Goal: Task Accomplishment & Management: Manage account settings

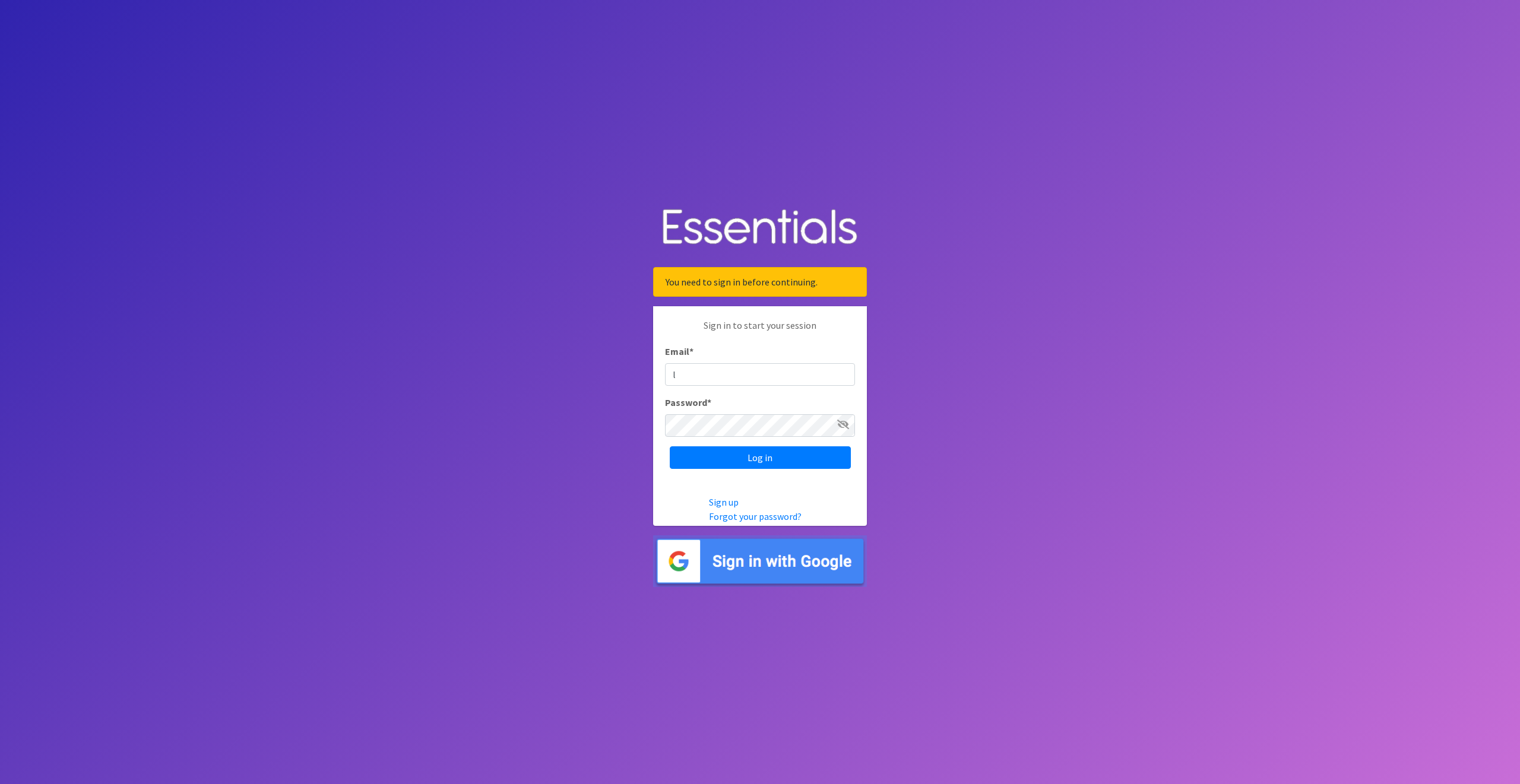
type input "lvashaw@ccozarks.org"
click at [702, 453] on input "Log in" at bounding box center [760, 457] width 181 height 22
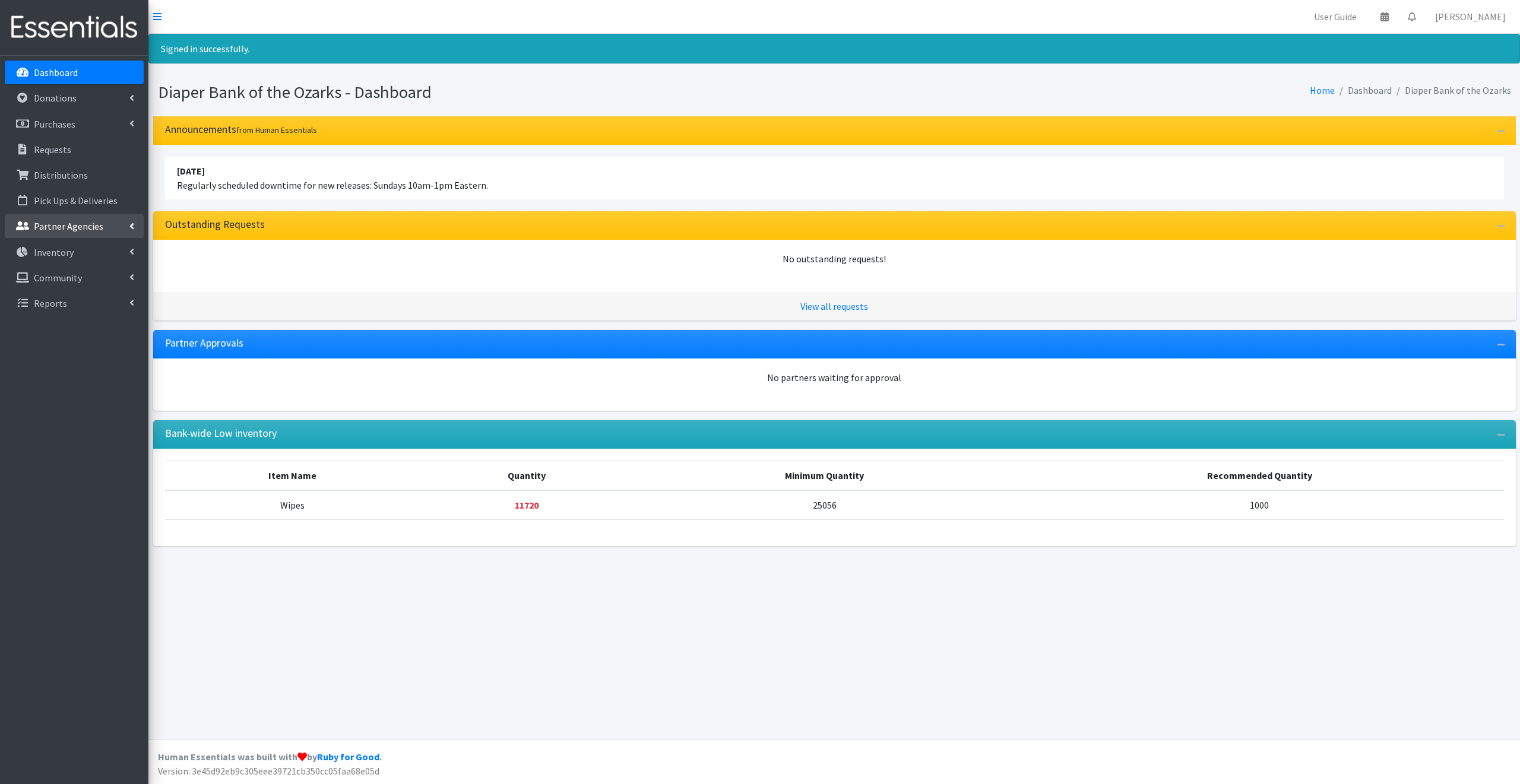
click at [56, 221] on p "Partner Agencies" at bounding box center [69, 226] width 70 height 12
click at [55, 250] on link "All Partners" at bounding box center [75, 252] width 139 height 24
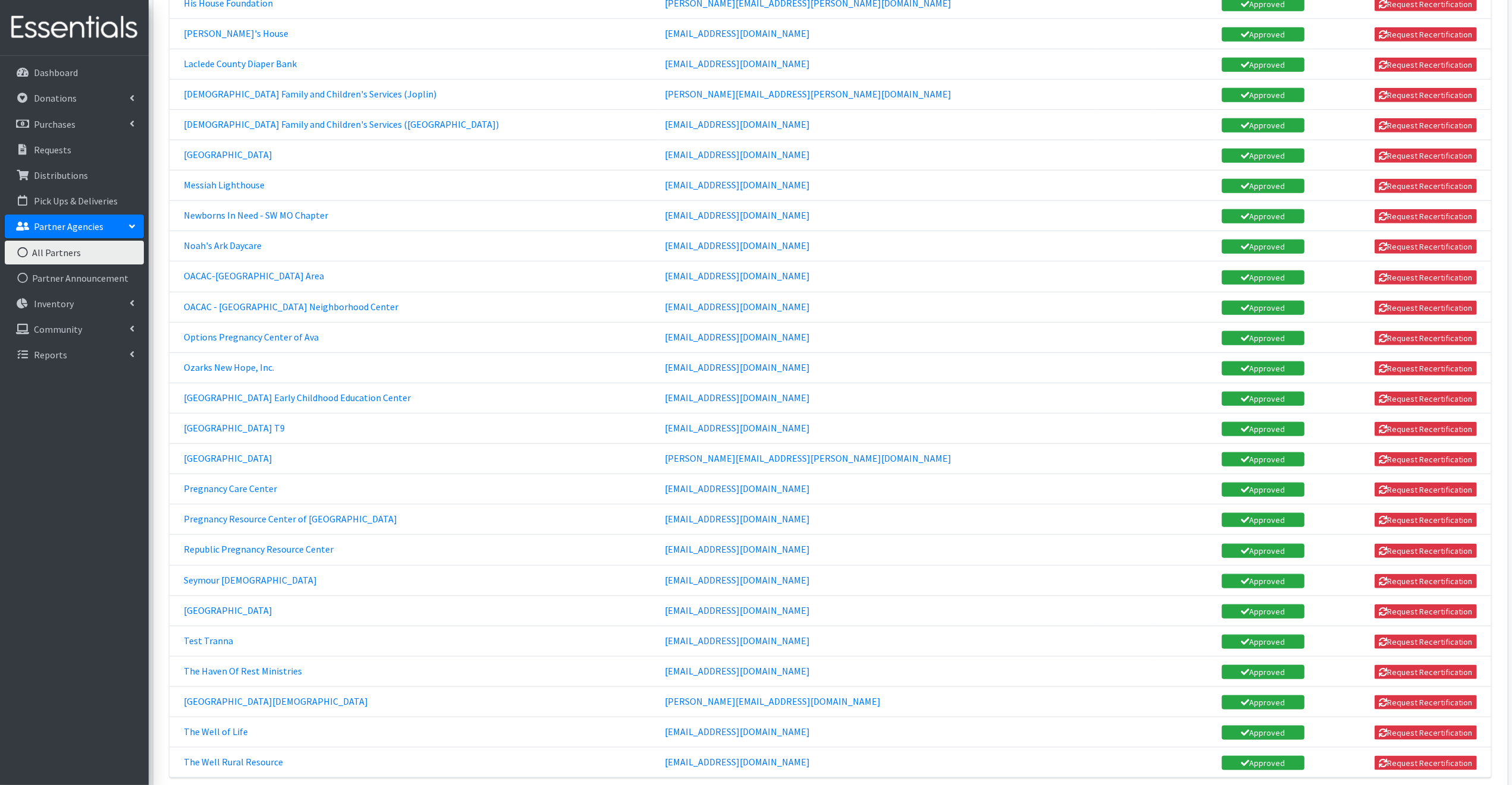
scroll to position [1058, 0]
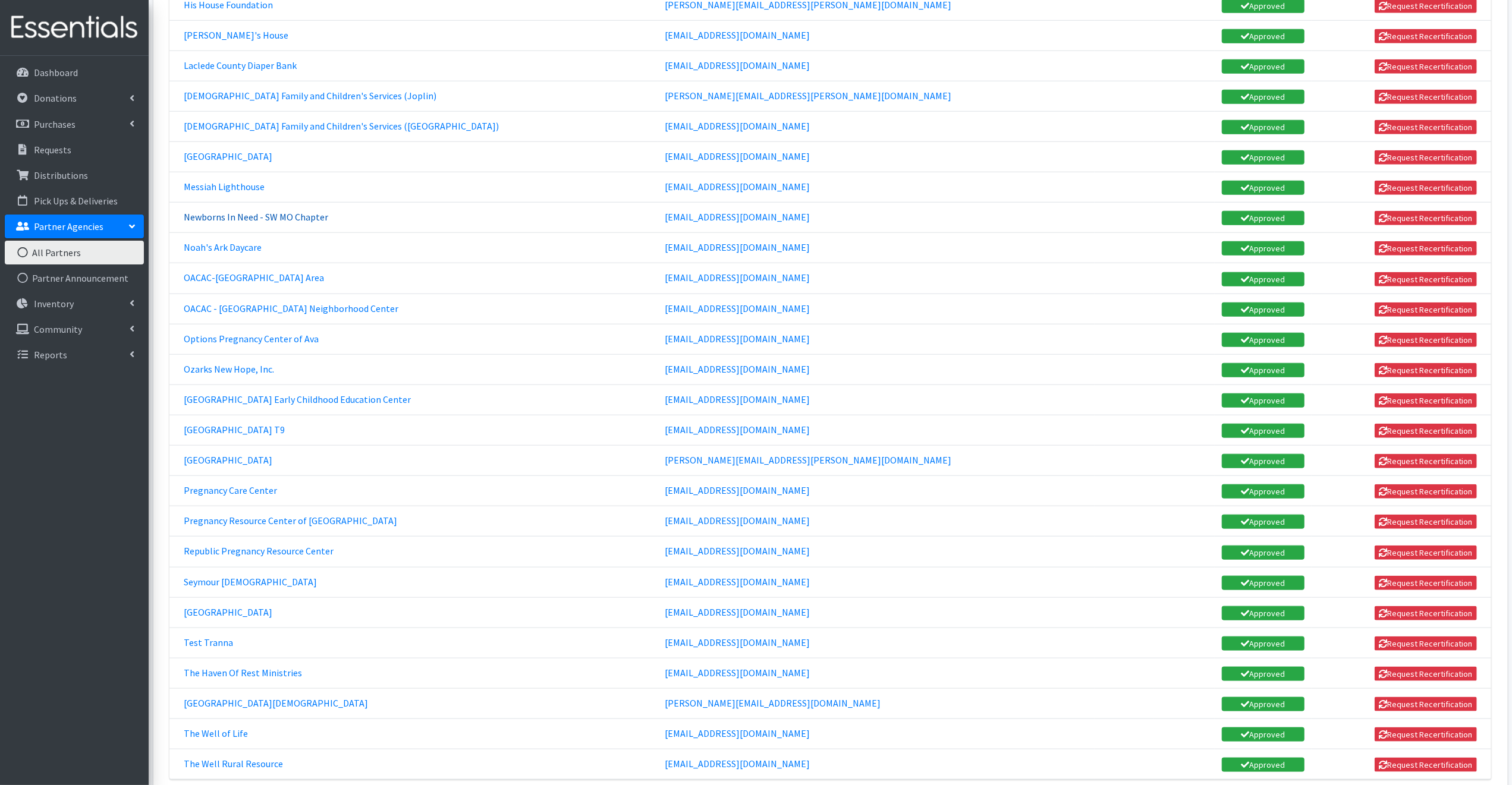
click at [301, 211] on link "Newborns In Need - SW MO Chapter" at bounding box center [255, 216] width 144 height 12
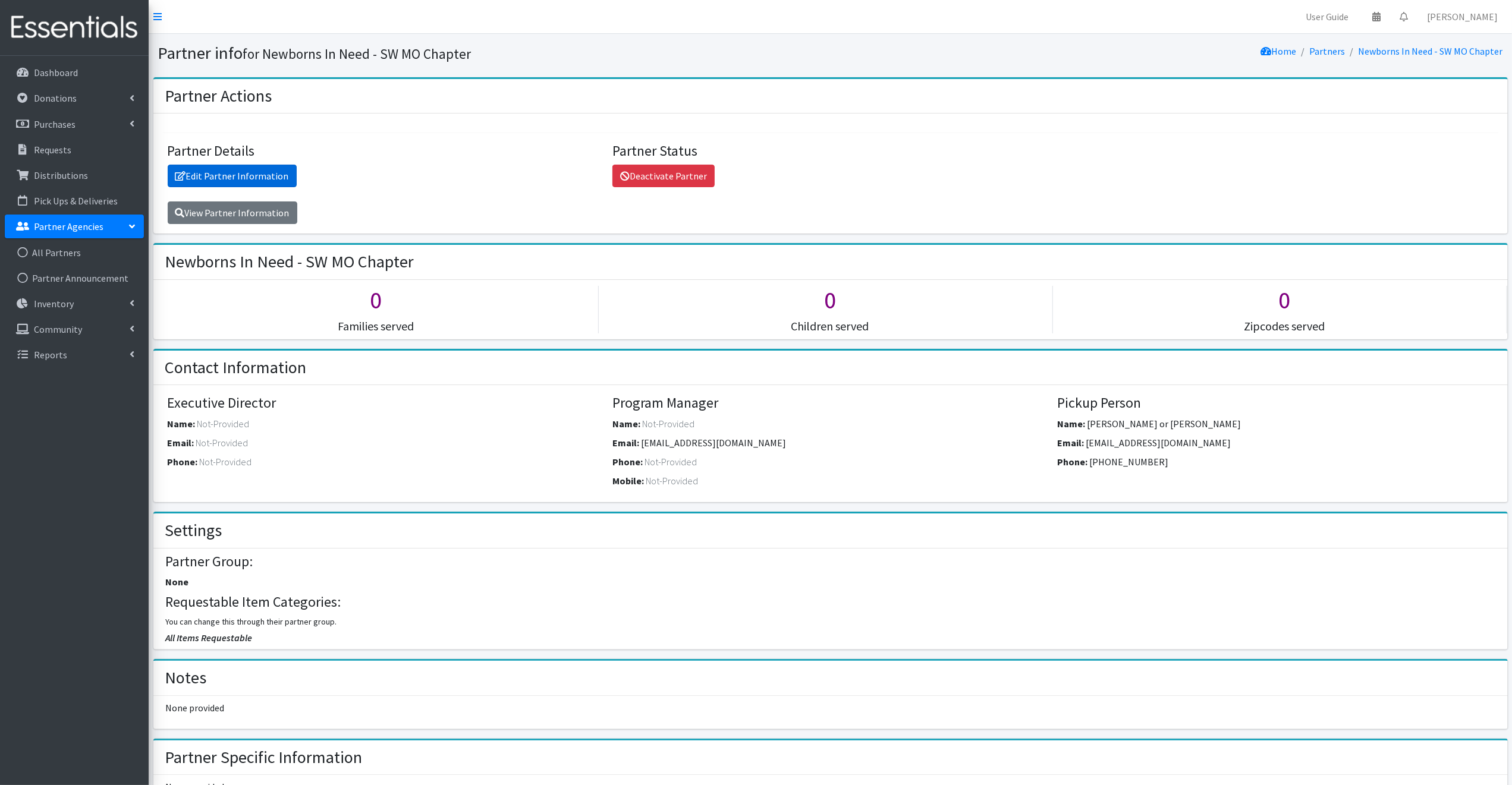
click at [257, 169] on link "Edit Partner Information" at bounding box center [232, 176] width 129 height 22
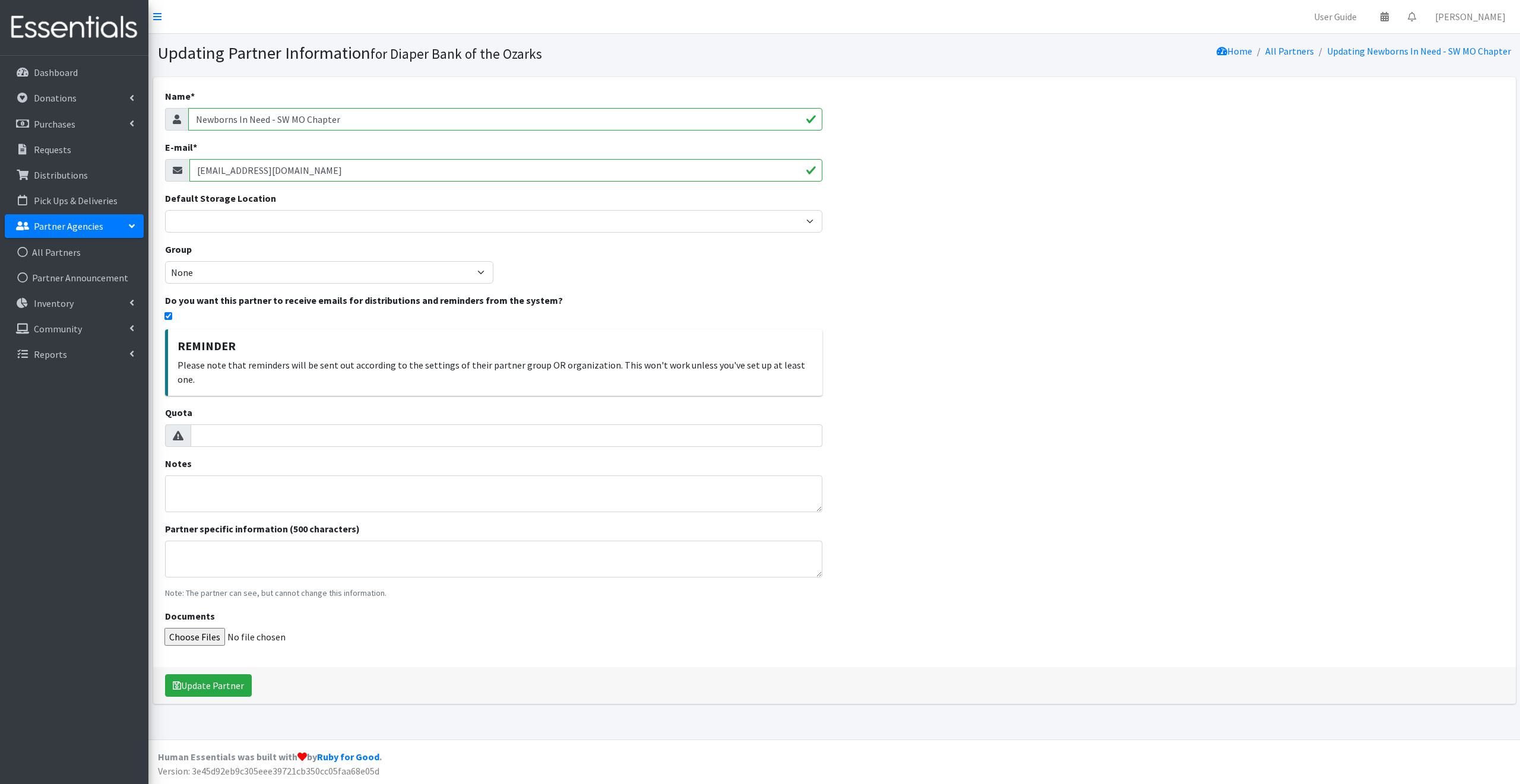
drag, startPoint x: 315, startPoint y: 171, endPoint x: 196, endPoint y: 175, distance: 119.1
click at [196, 175] on input "shullski@centurylink.net" at bounding box center [506, 170] width 634 height 22
paste input "[EMAIL_ADDRESS][DOMAIN_NAME]"
type input "[EMAIL_ADDRESS][DOMAIN_NAME]"
click at [1001, 280] on div "Name * Newborns In Need - SW MO Chapter E-mail * swmo@newbornsinneed.org Defaul…" at bounding box center [834, 390] width 1363 height 627
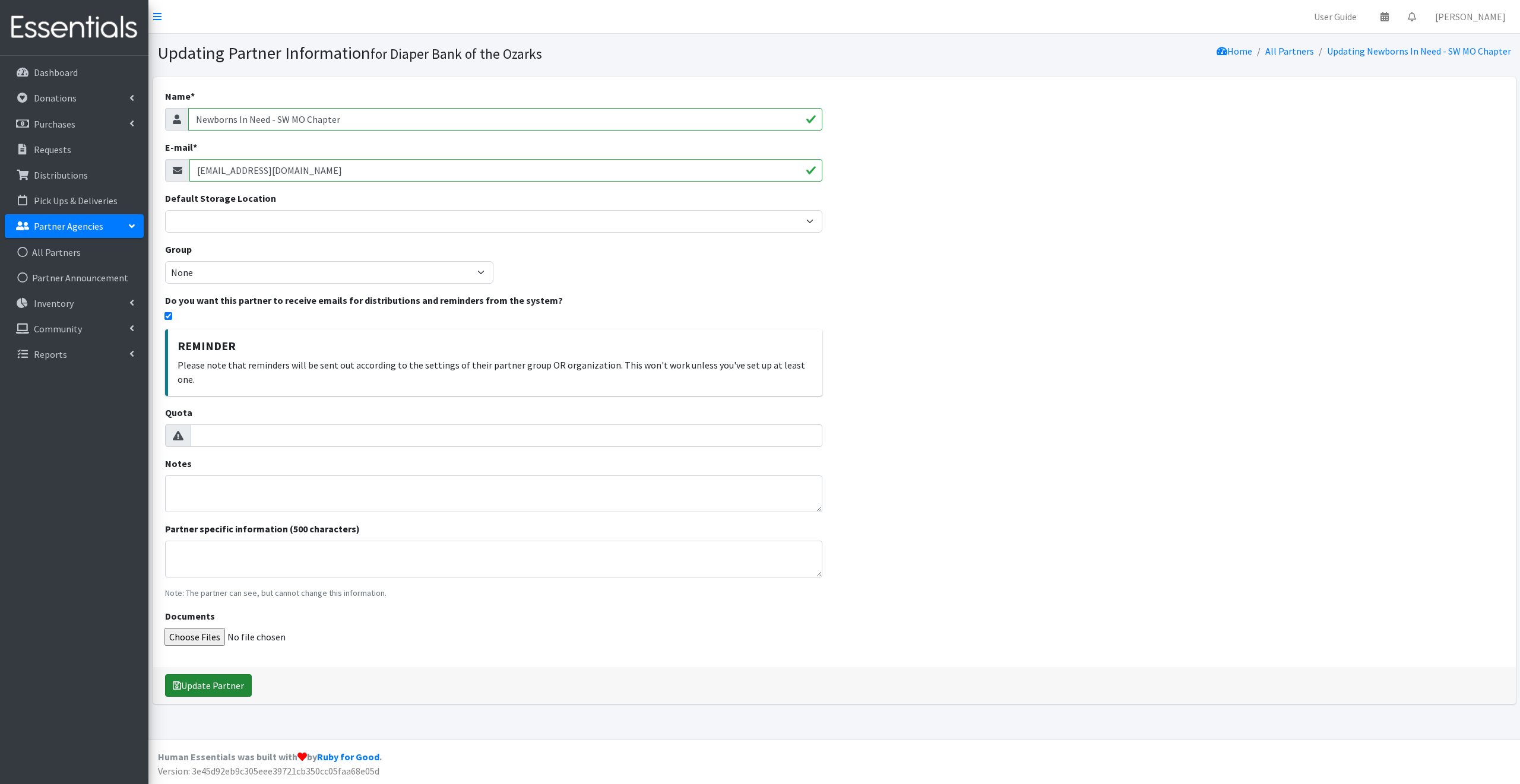
click at [227, 674] on button "Update Partner" at bounding box center [208, 685] width 87 height 22
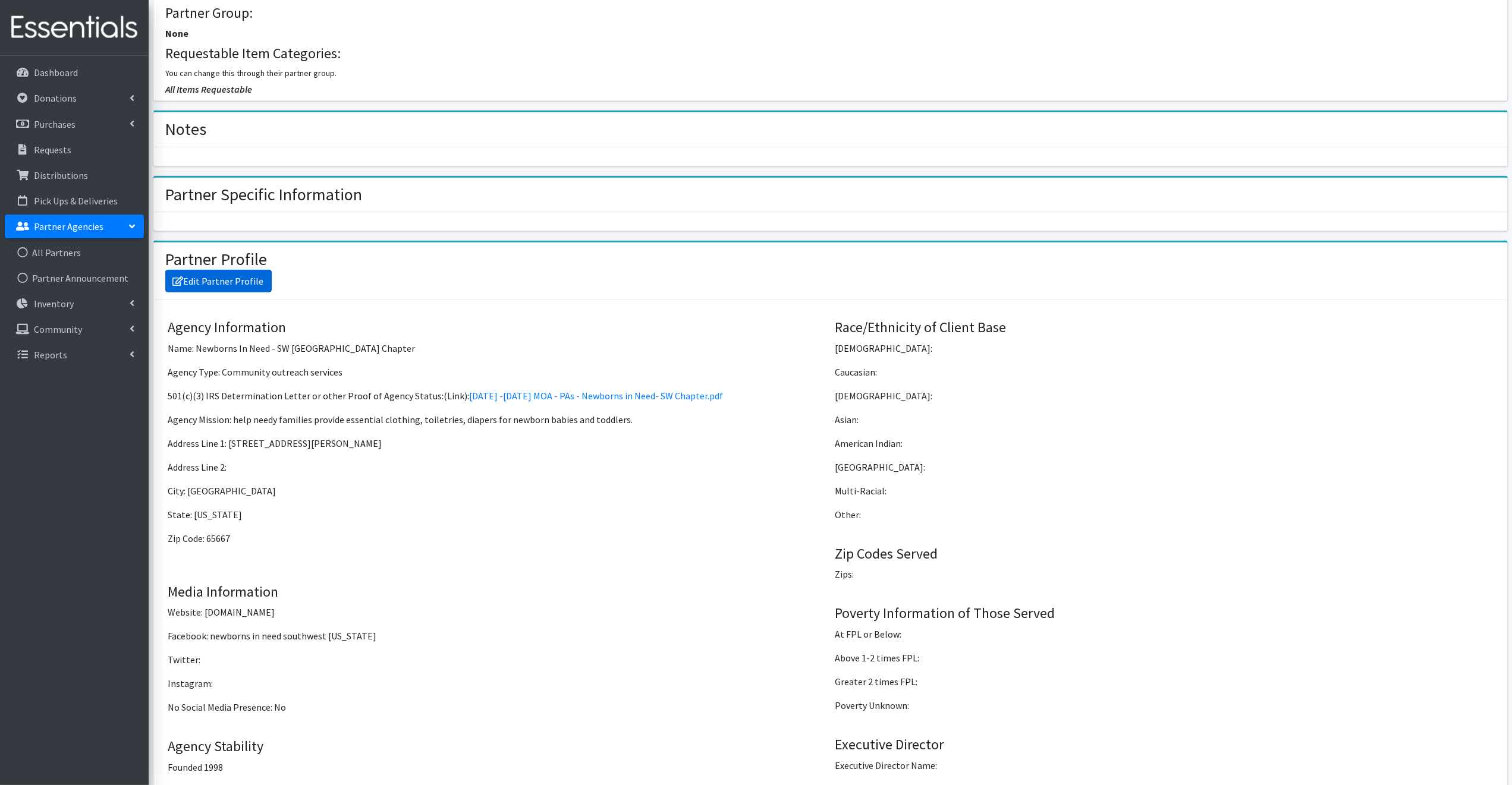
scroll to position [589, 0]
click at [210, 274] on link "Edit Partner Profile" at bounding box center [218, 279] width 106 height 22
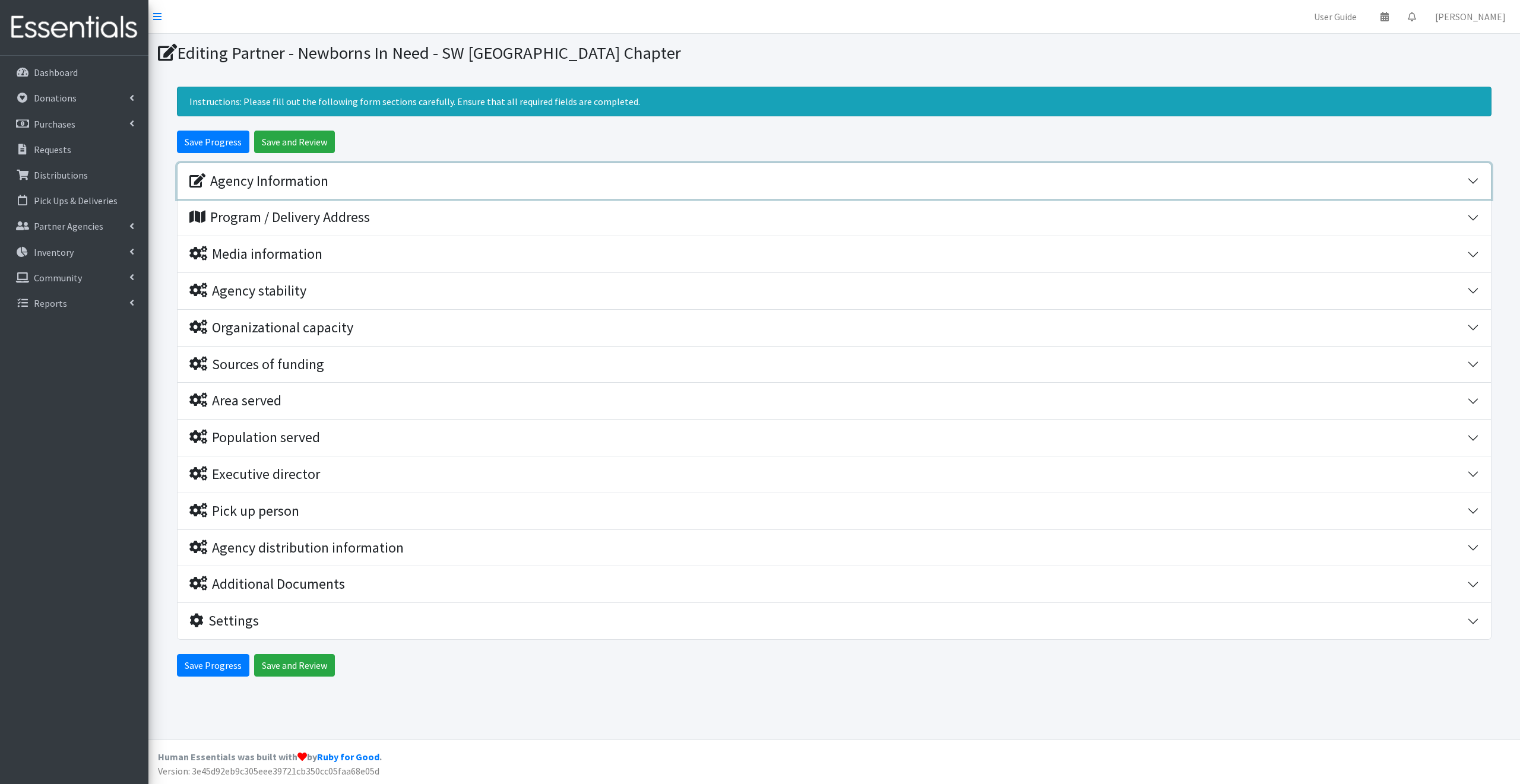
click at [244, 180] on div "Agency Information" at bounding box center [259, 181] width 139 height 17
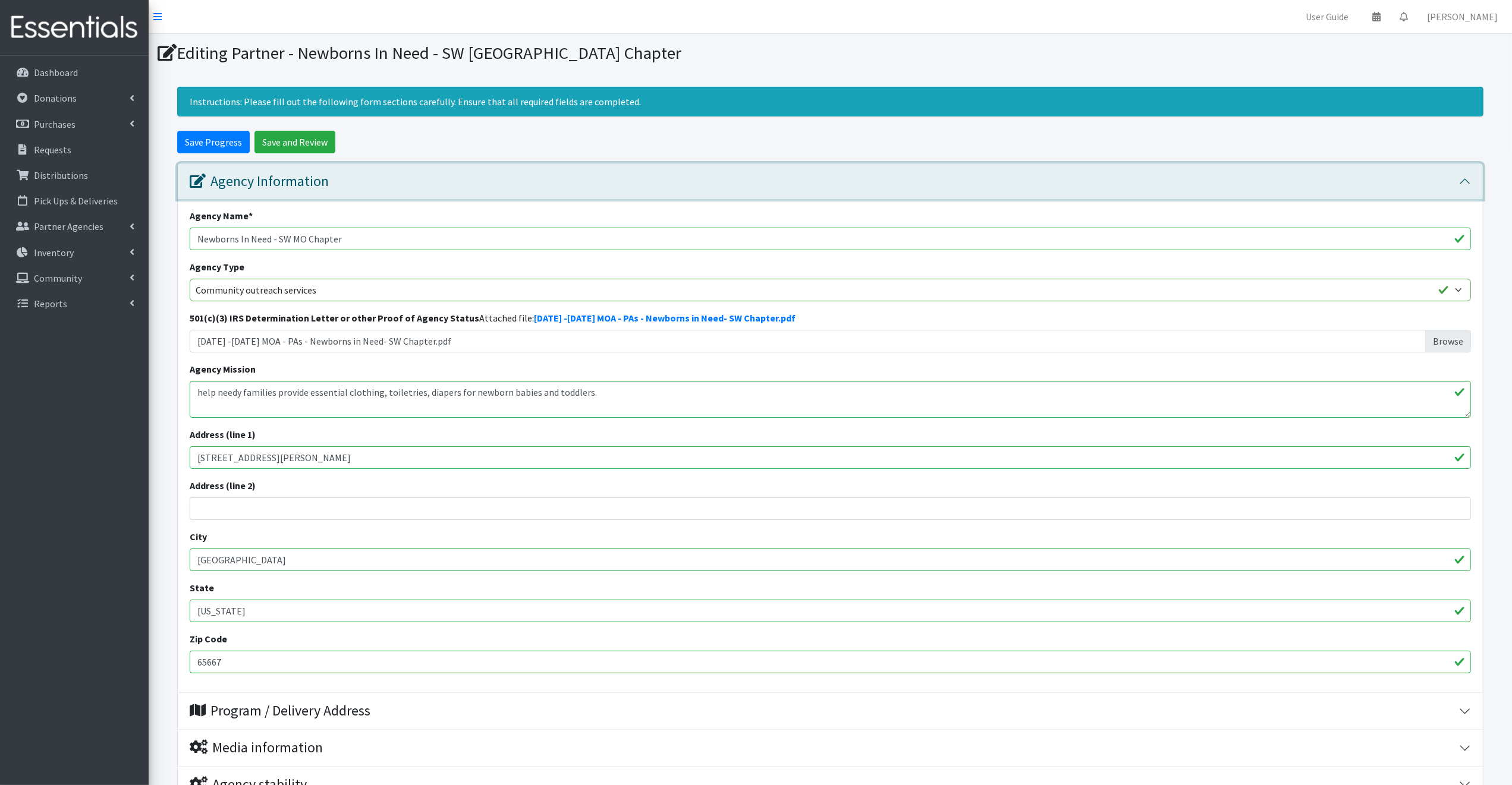
click at [245, 181] on div "Agency Information" at bounding box center [260, 182] width 139 height 17
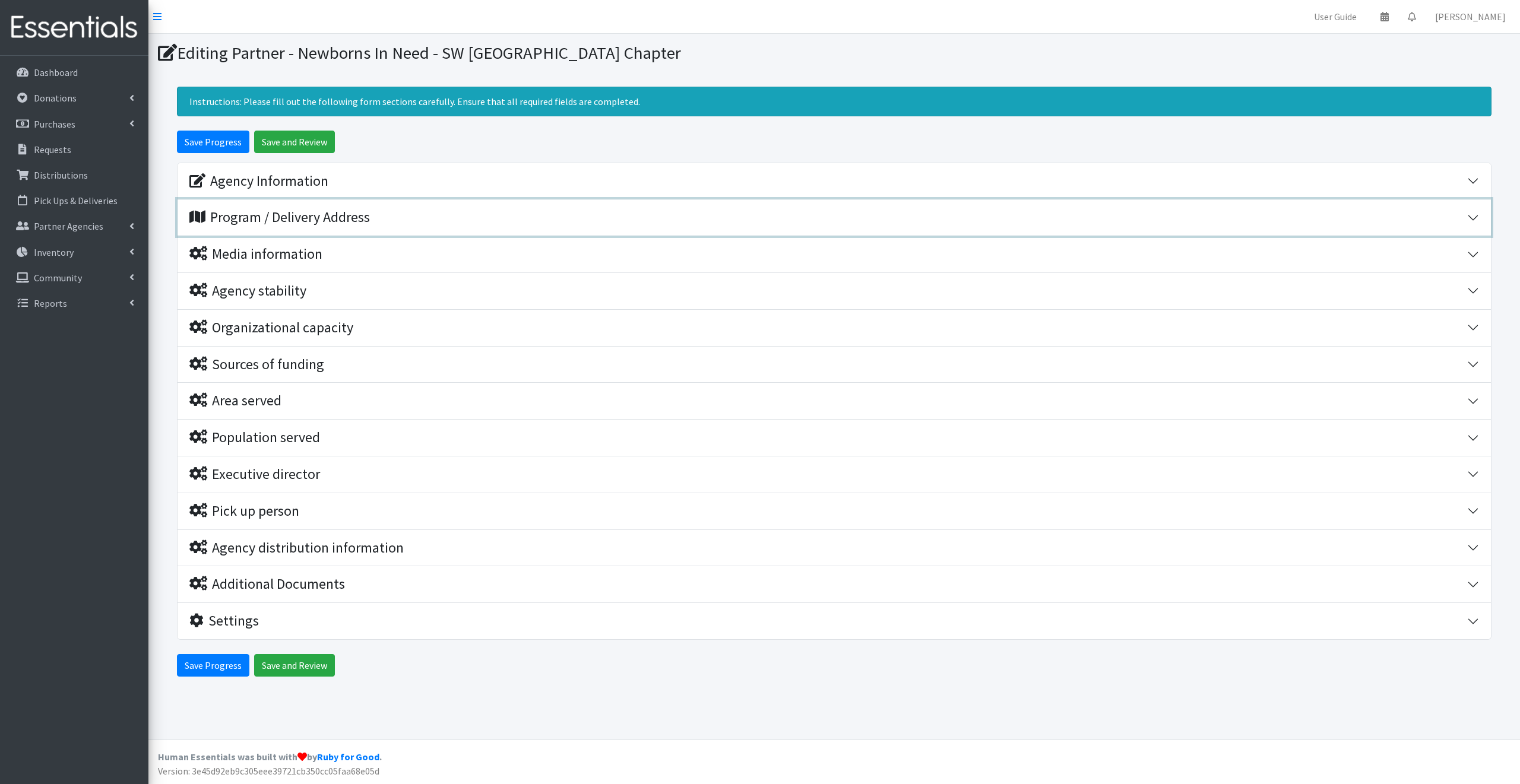
click at [322, 217] on div "Program / Delivery Address" at bounding box center [280, 217] width 181 height 17
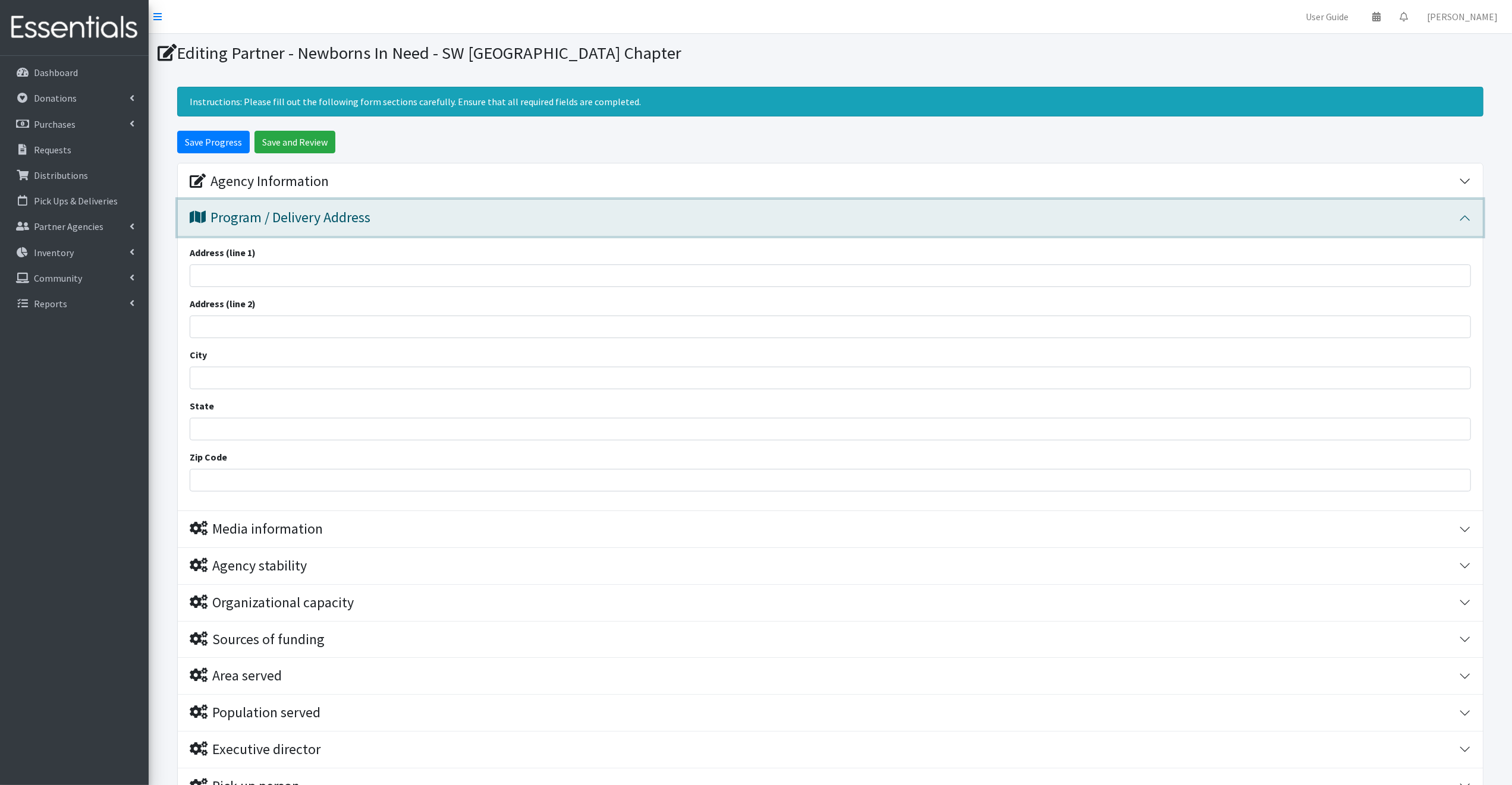
click at [323, 217] on div "Program / Delivery Address" at bounding box center [280, 217] width 181 height 17
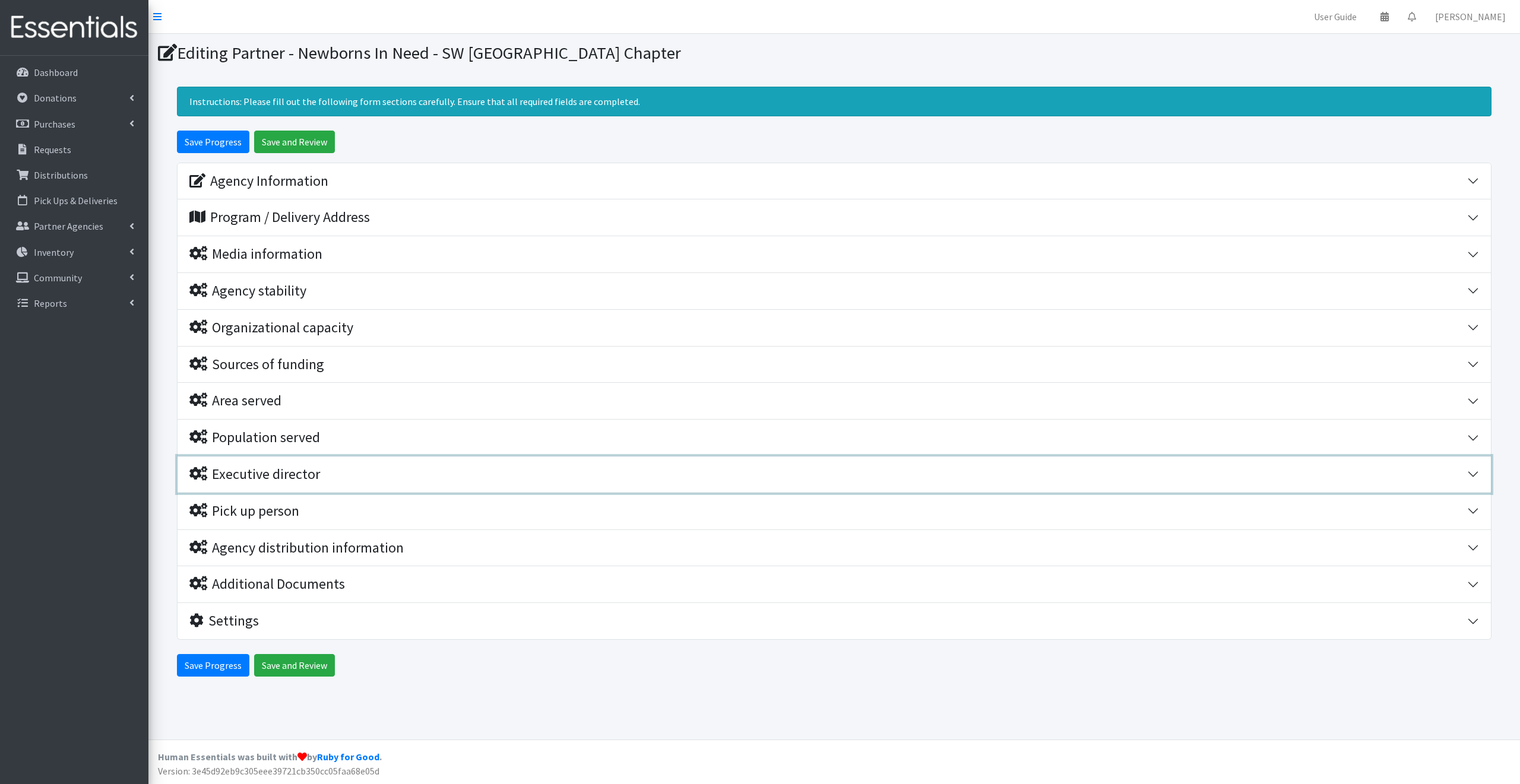
click at [266, 475] on div "Executive director" at bounding box center [255, 474] width 131 height 17
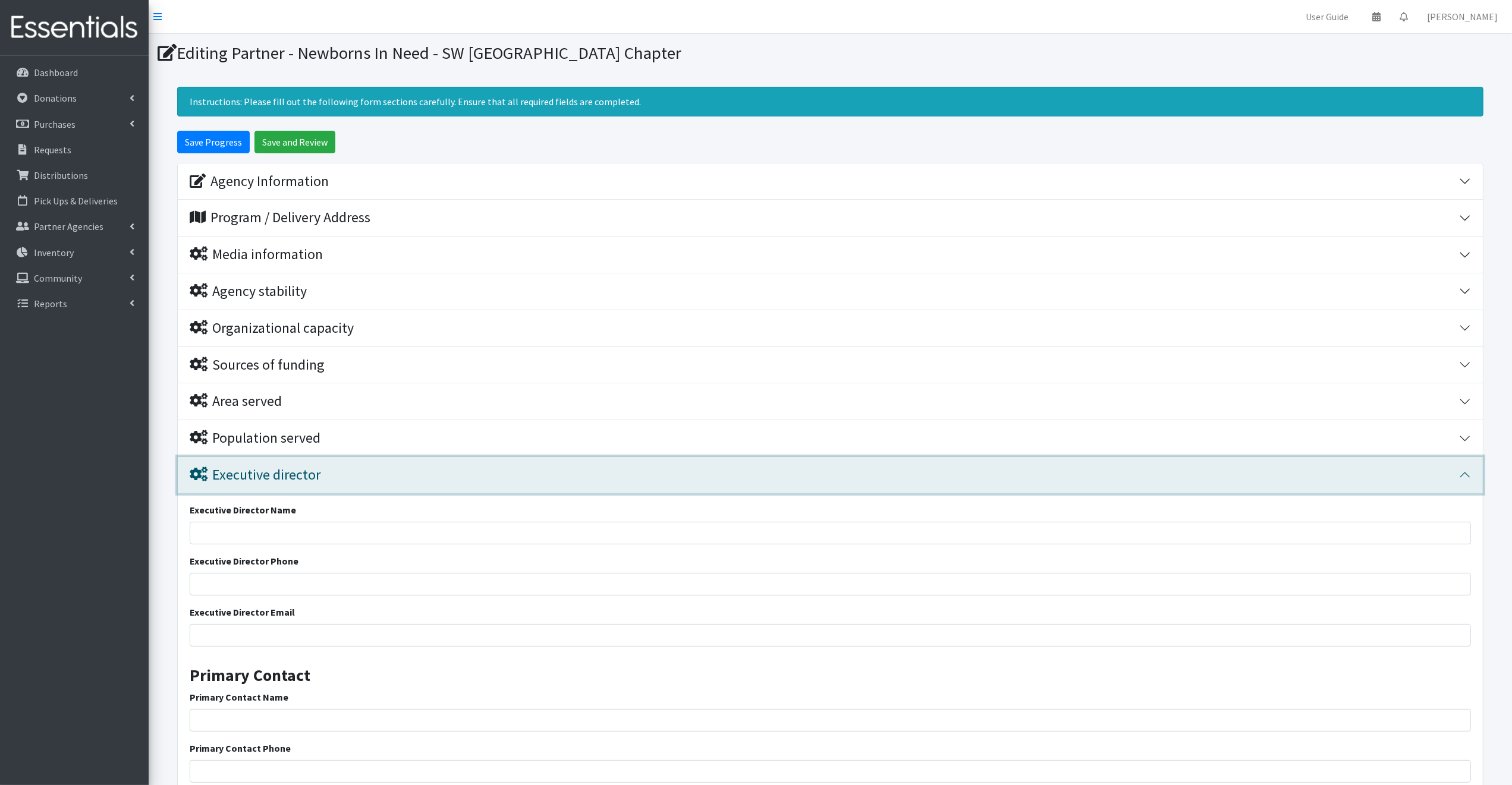
click at [272, 471] on div "Executive director" at bounding box center [255, 475] width 131 height 17
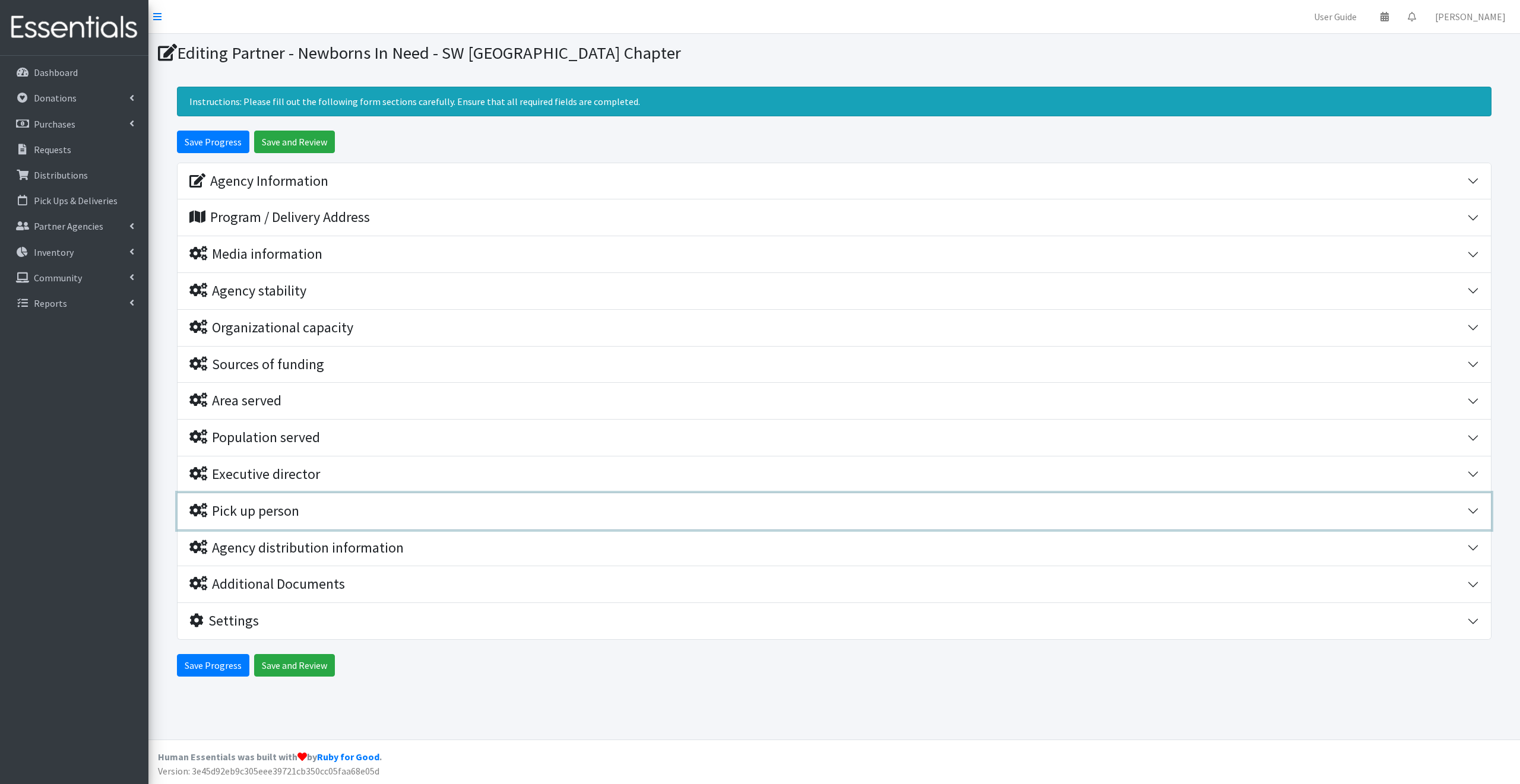
click at [268, 507] on div "Pick up person" at bounding box center [244, 511] width 110 height 17
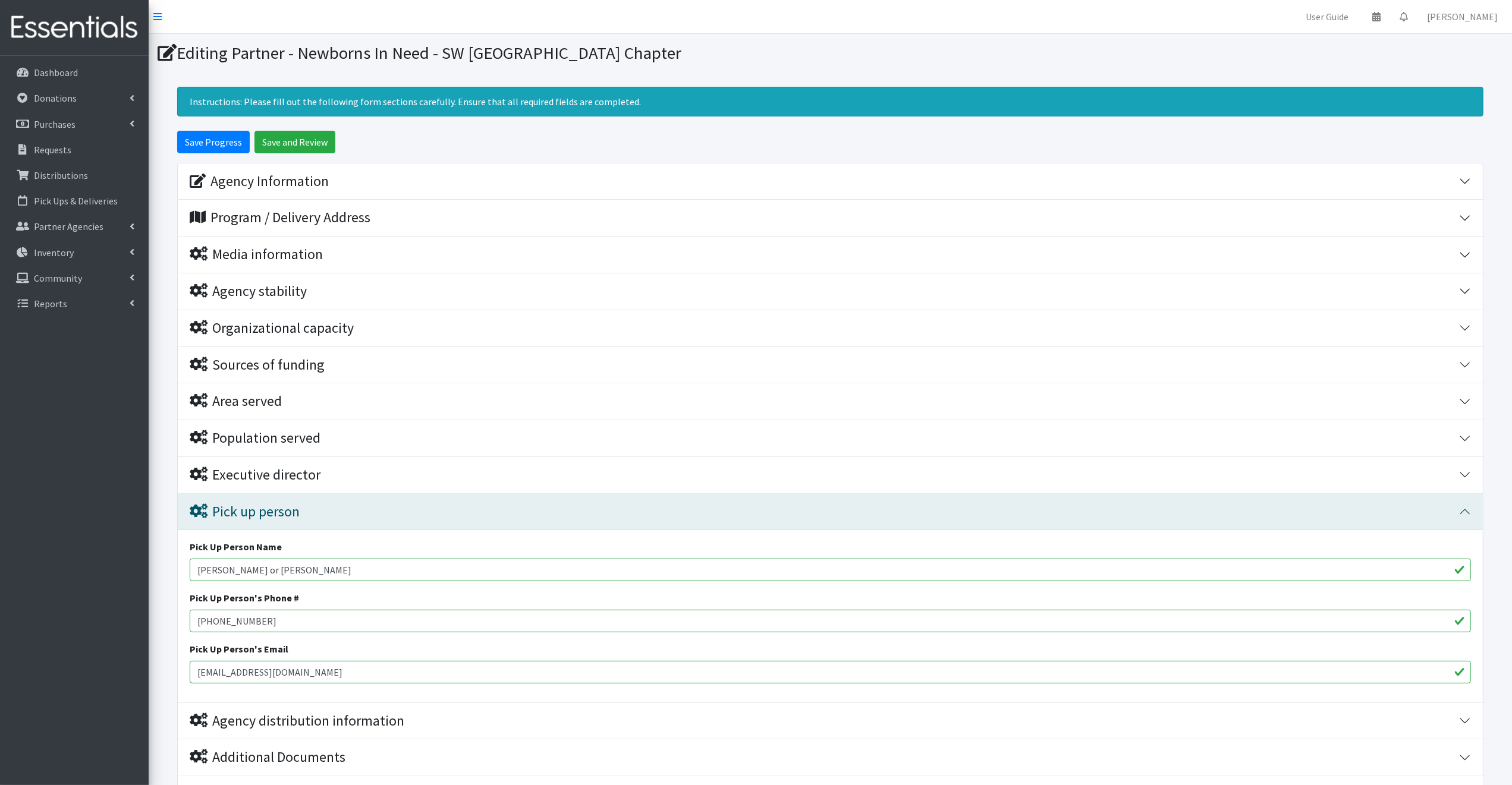
drag, startPoint x: 310, startPoint y: 667, endPoint x: 192, endPoint y: 671, distance: 118.1
click at [192, 671] on input "shullski@centurylink.net" at bounding box center [830, 671] width 1281 height 22
paste input "[EMAIL_ADDRESS][DOMAIN_NAME]"
type input "[EMAIL_ADDRESS][DOMAIN_NAME]"
click at [268, 689] on div "Pick Up Person Name John or Patty Shull Pick Up Person's Phone # 417-741-2044 P…" at bounding box center [829, 616] width 1305 height 172
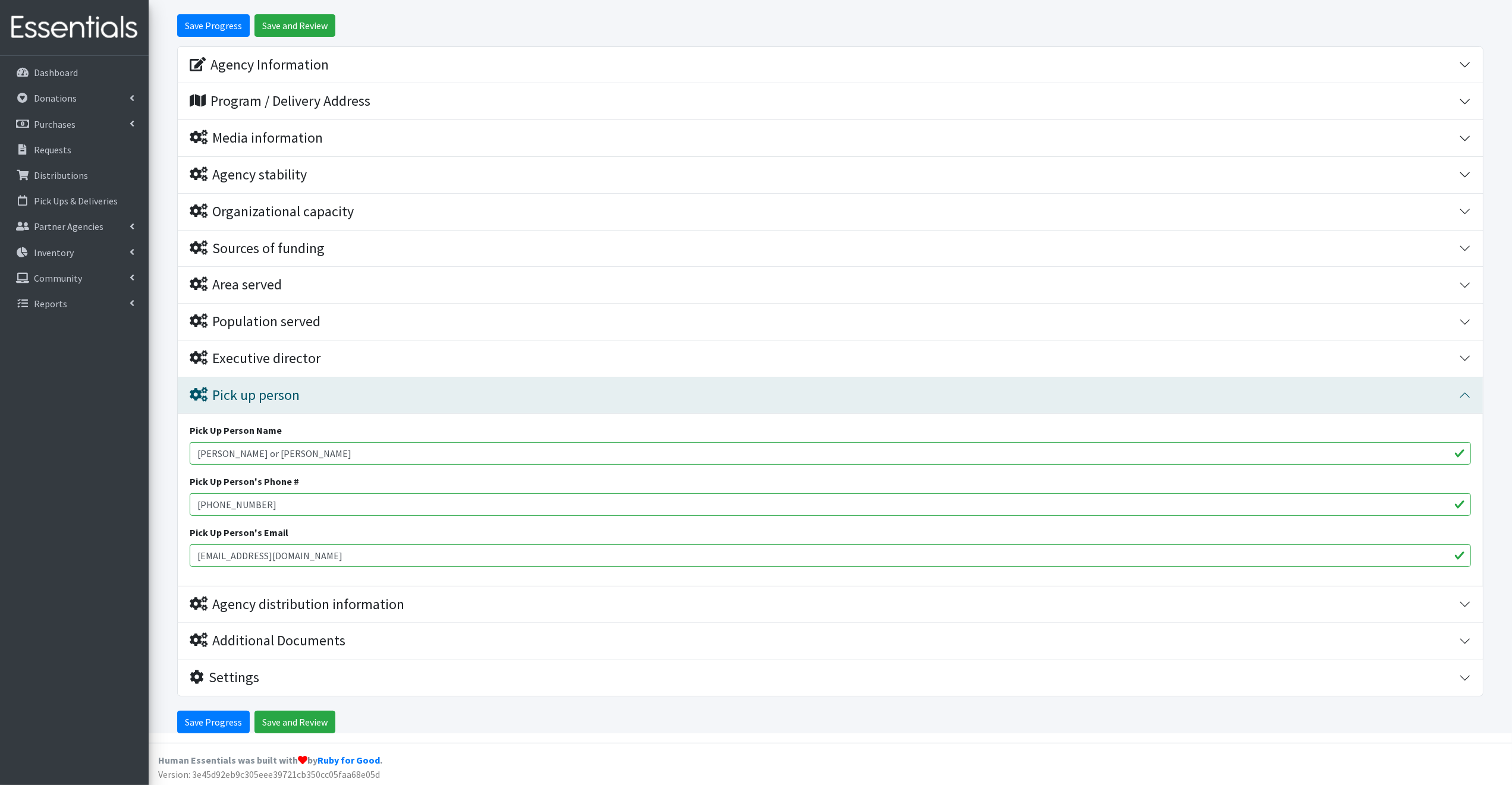
scroll to position [117, 0]
click at [280, 718] on input "Save and Review" at bounding box center [294, 721] width 80 height 22
